Goal: Register for event/course

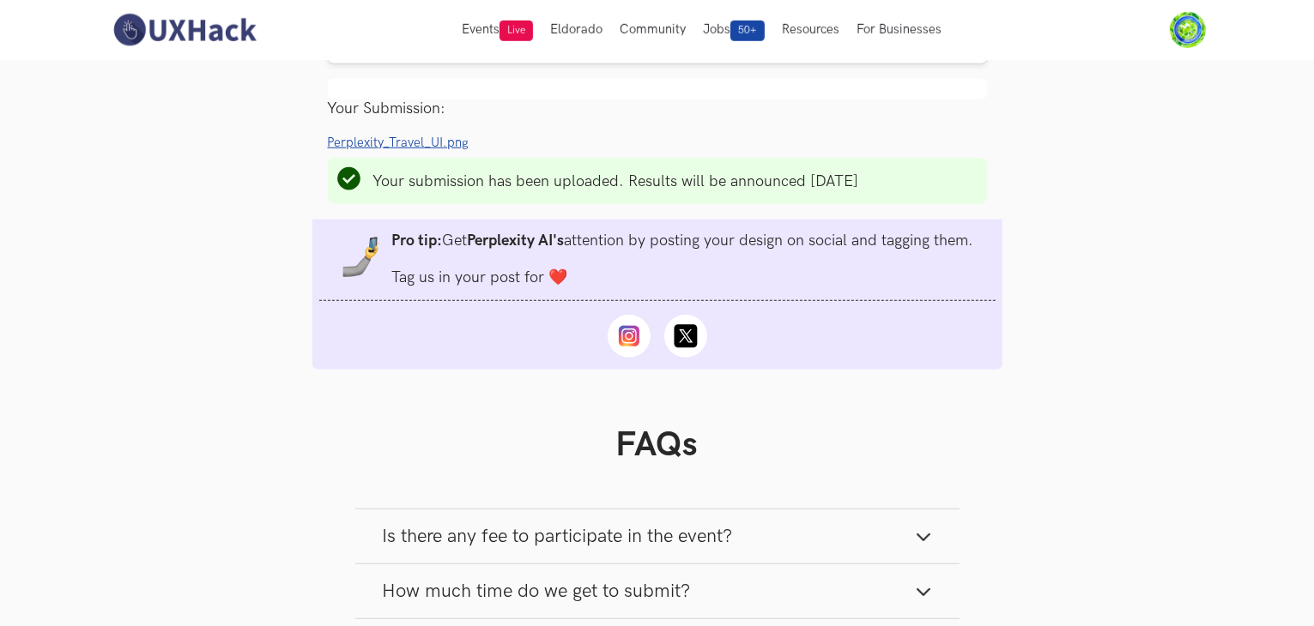
scroll to position [1244, 0]
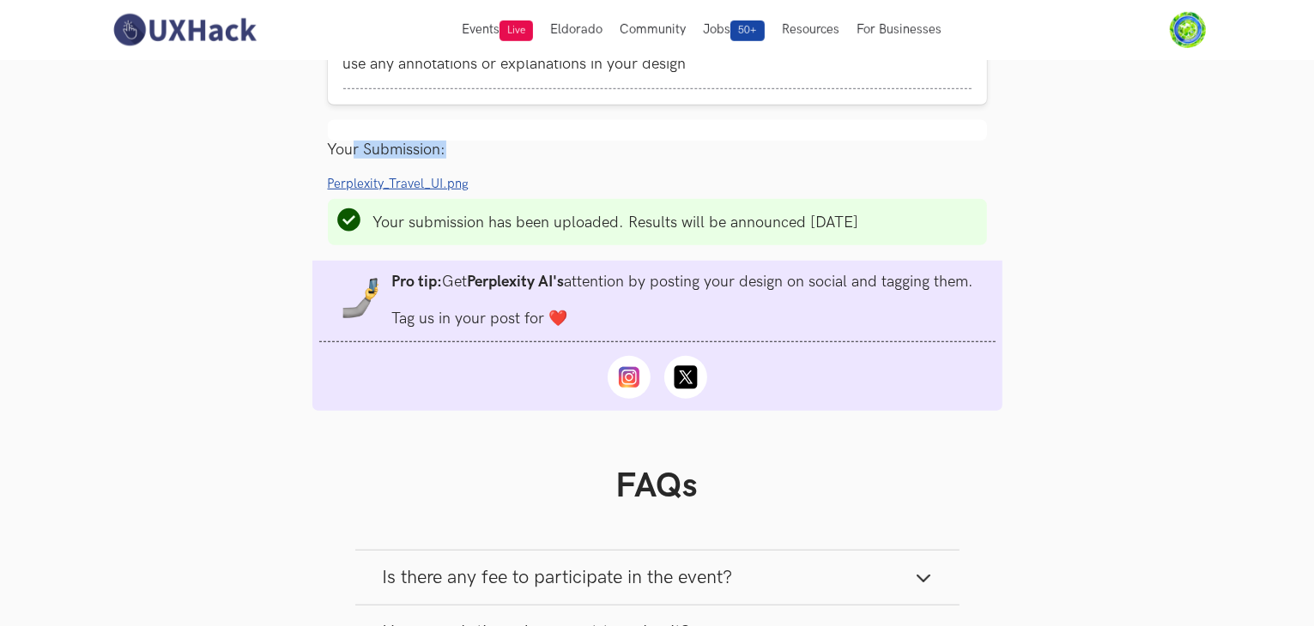
drag, startPoint x: 354, startPoint y: 159, endPoint x: 491, endPoint y: 154, distance: 137.4
click at [491, 154] on div "Your Submission:" at bounding box center [657, 150] width 659 height 18
drag, startPoint x: 491, startPoint y: 154, endPoint x: 311, endPoint y: 142, distance: 180.6
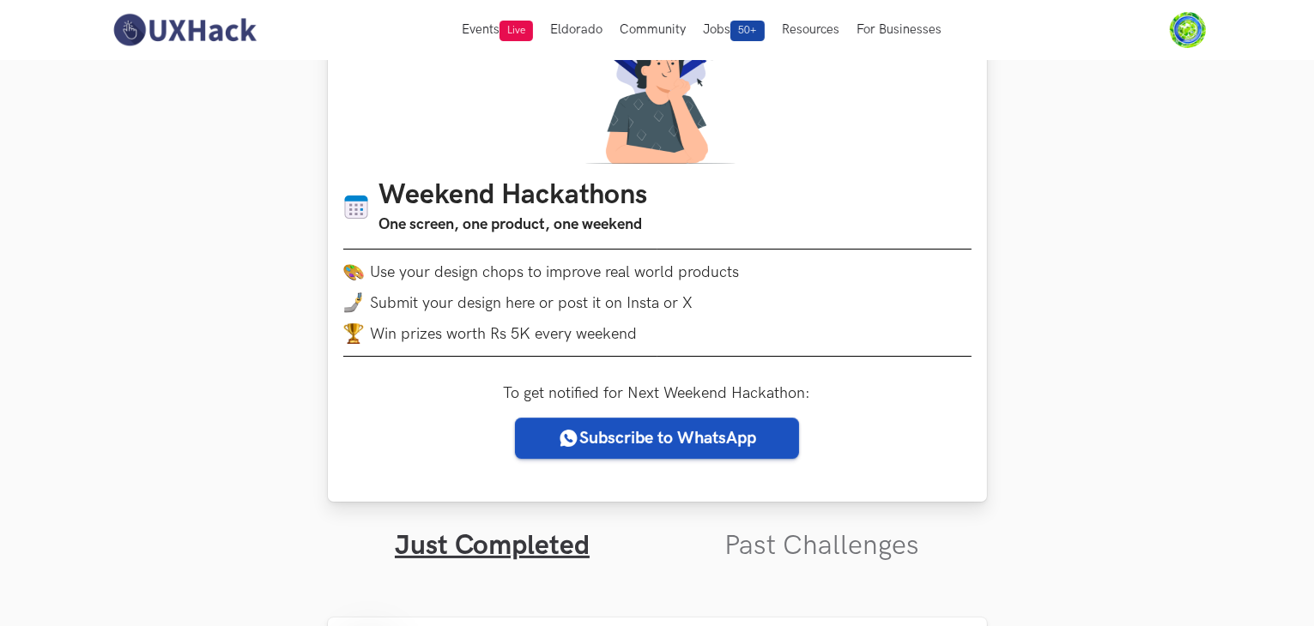
scroll to position [0, 0]
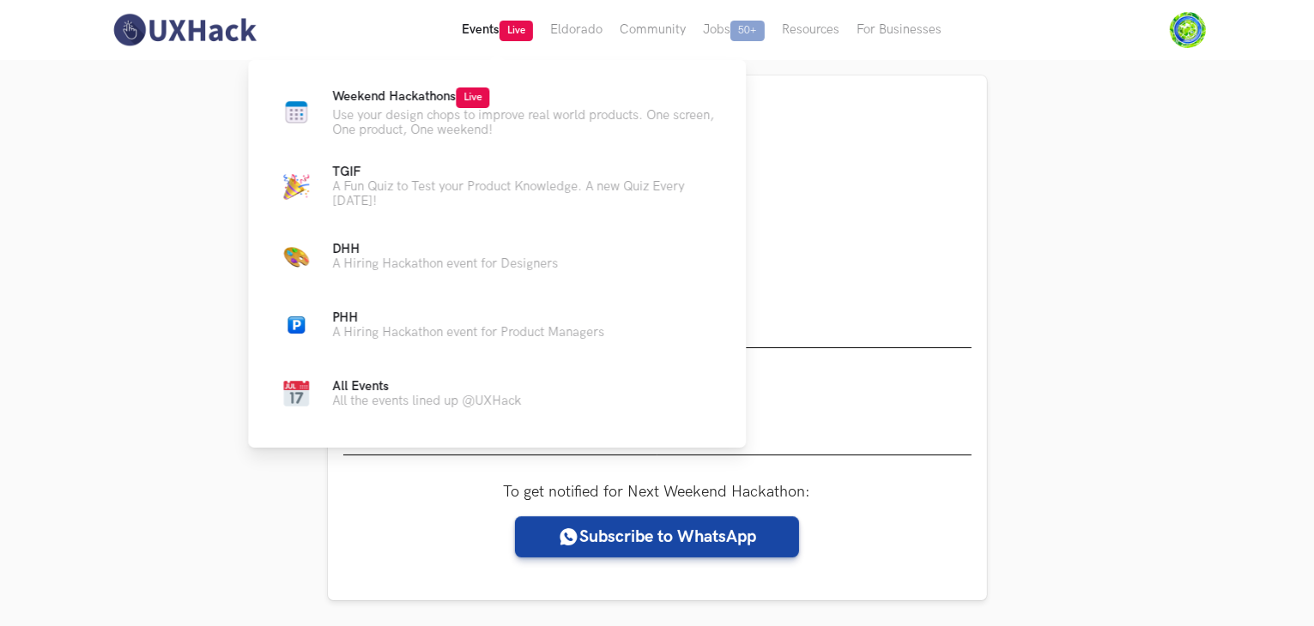
click at [515, 36] on span "Live" at bounding box center [515, 31] width 33 height 21
click at [426, 95] on span "Weekend Hackathons Live" at bounding box center [410, 96] width 157 height 15
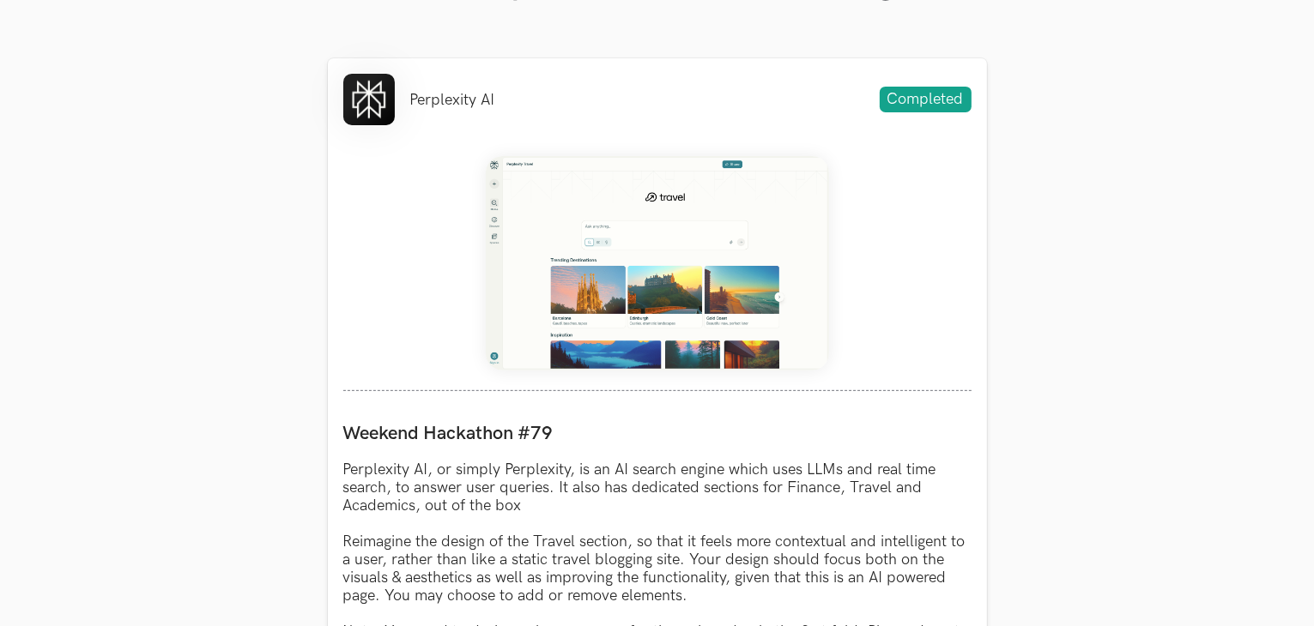
scroll to position [659, 0]
click at [426, 95] on li "Perplexity AI" at bounding box center [452, 99] width 85 height 18
drag, startPoint x: 412, startPoint y: 91, endPoint x: 523, endPoint y: 93, distance: 111.6
click at [523, 93] on div "Perplexity AI Completed" at bounding box center [657, 98] width 628 height 51
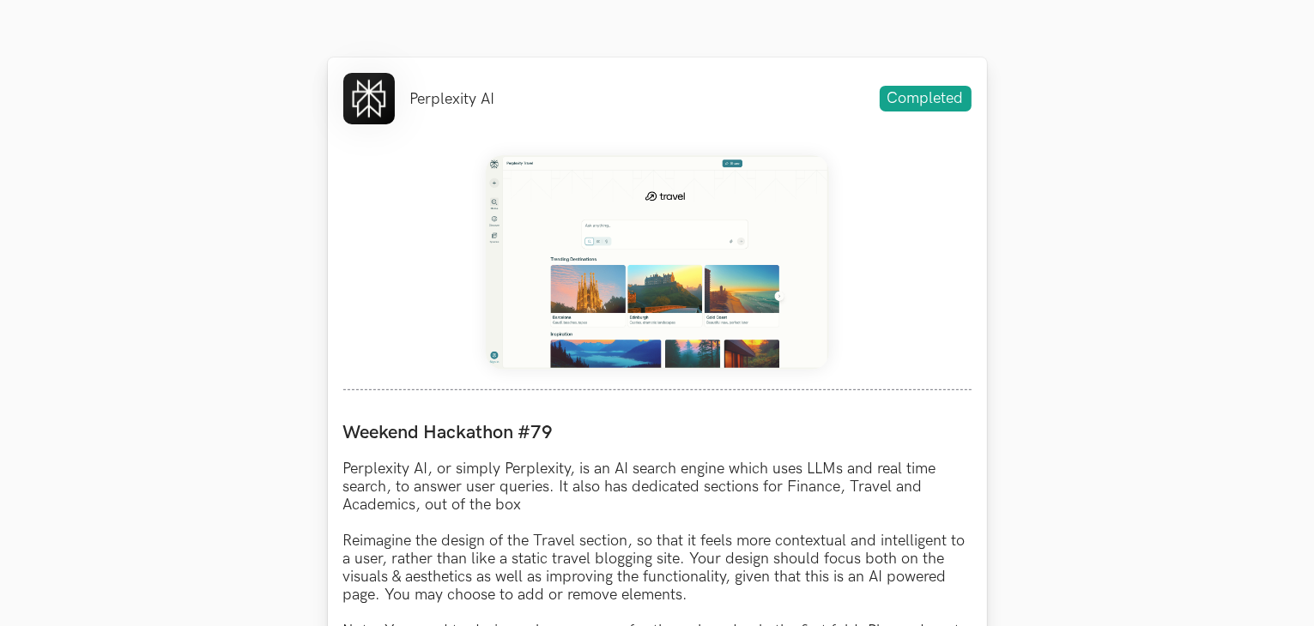
scroll to position [680, 0]
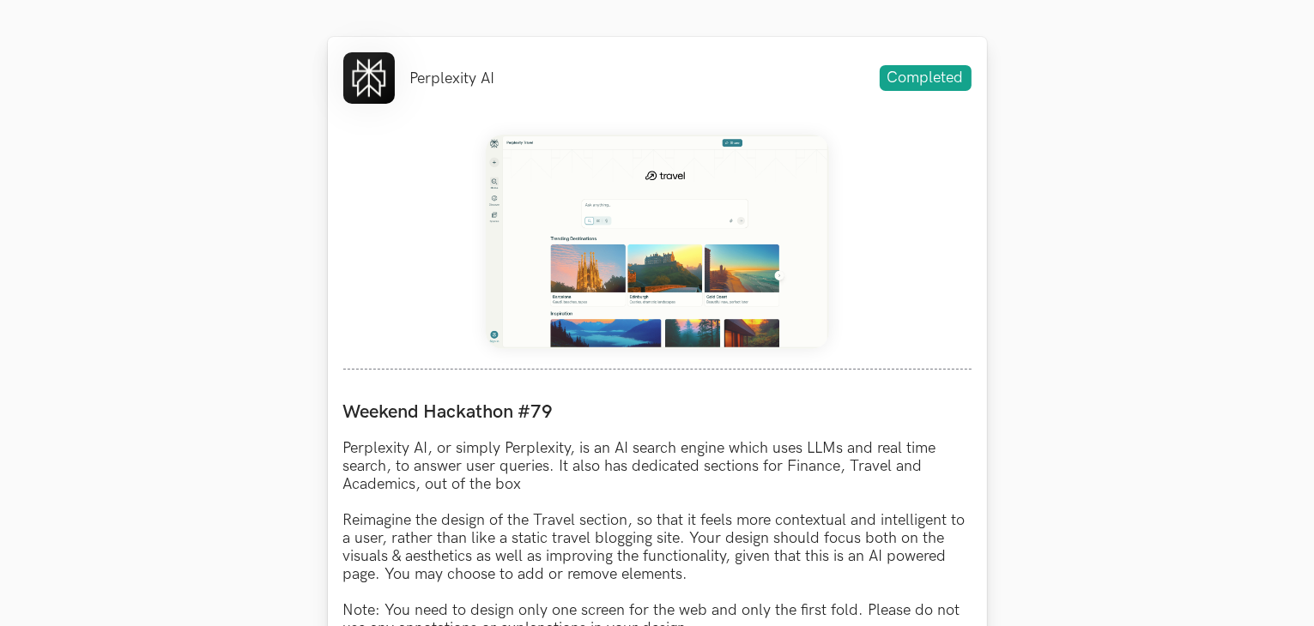
click at [609, 175] on img at bounding box center [657, 242] width 343 height 215
